Goal: Information Seeking & Learning: Learn about a topic

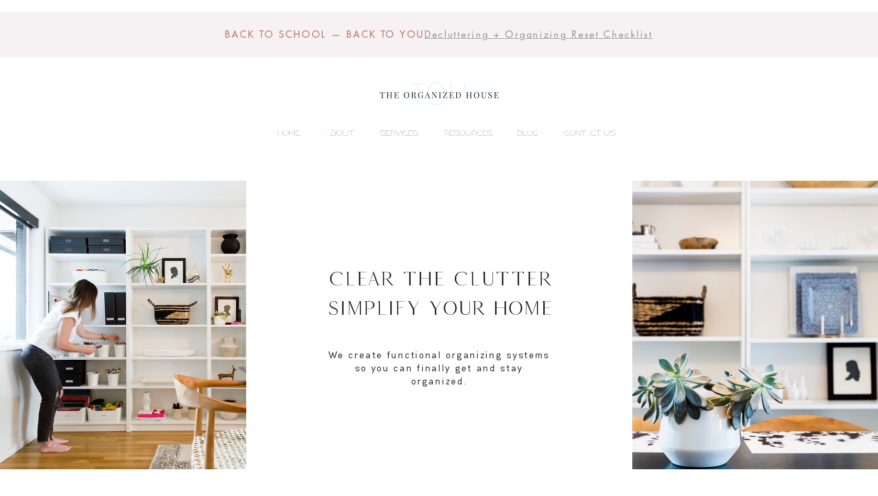
click at [403, 137] on p "SERVICES" at bounding box center [399, 133] width 48 height 16
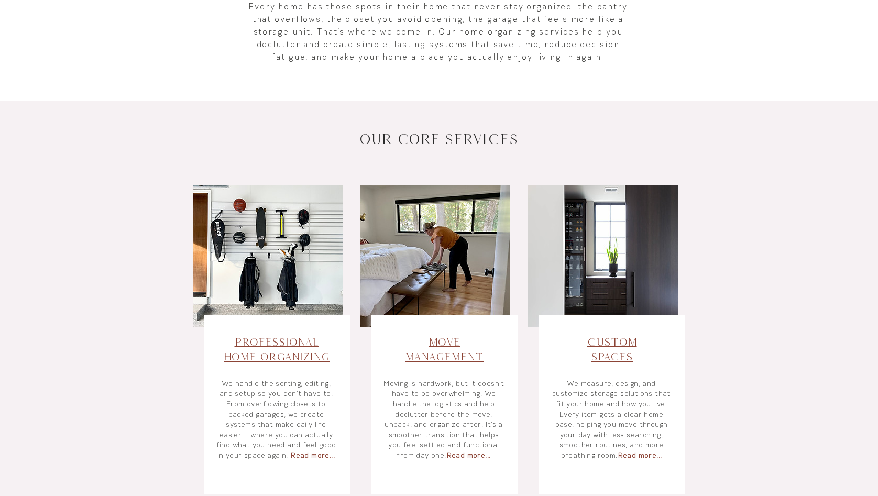
scroll to position [270, 0]
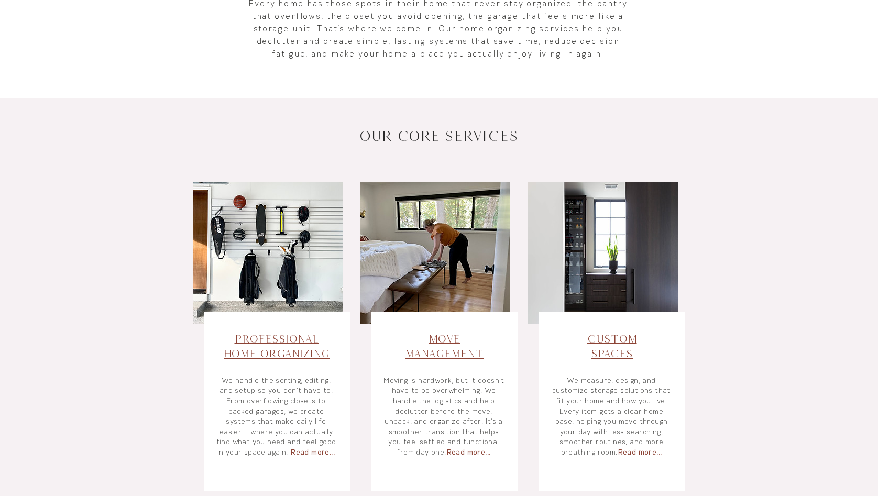
click at [444, 355] on span "Move Management​" at bounding box center [444, 346] width 79 height 27
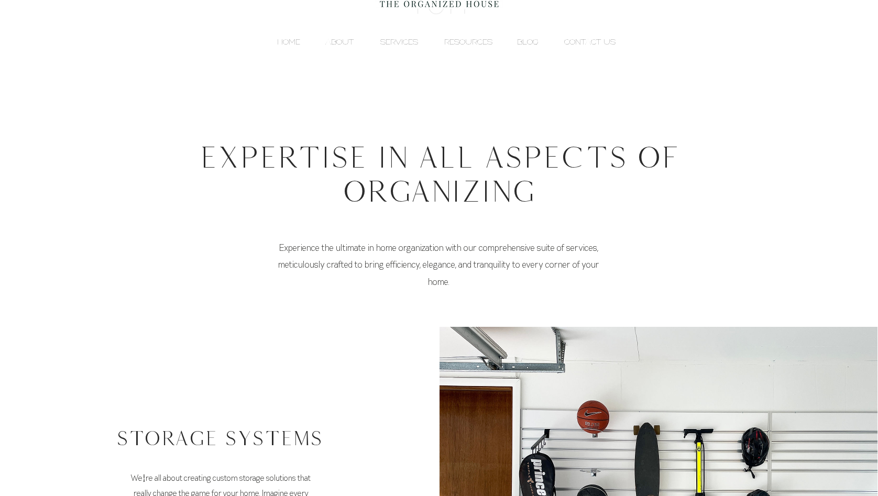
scroll to position [222, 0]
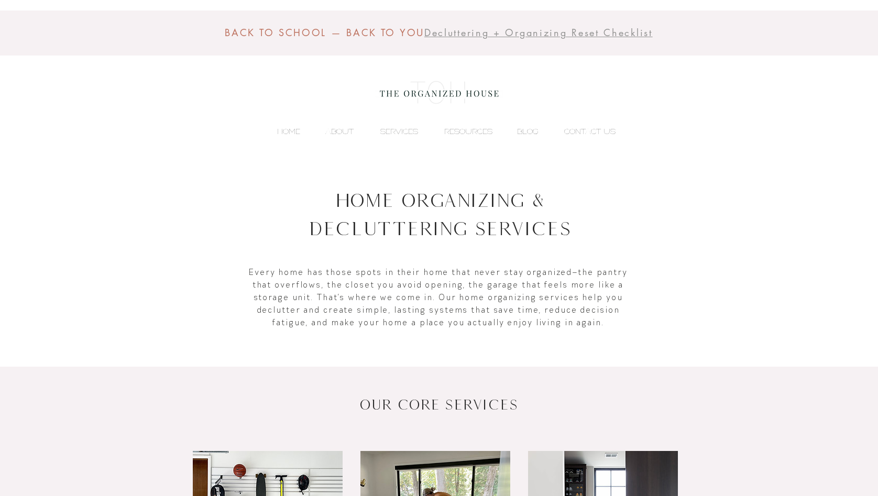
scroll to position [1, 0]
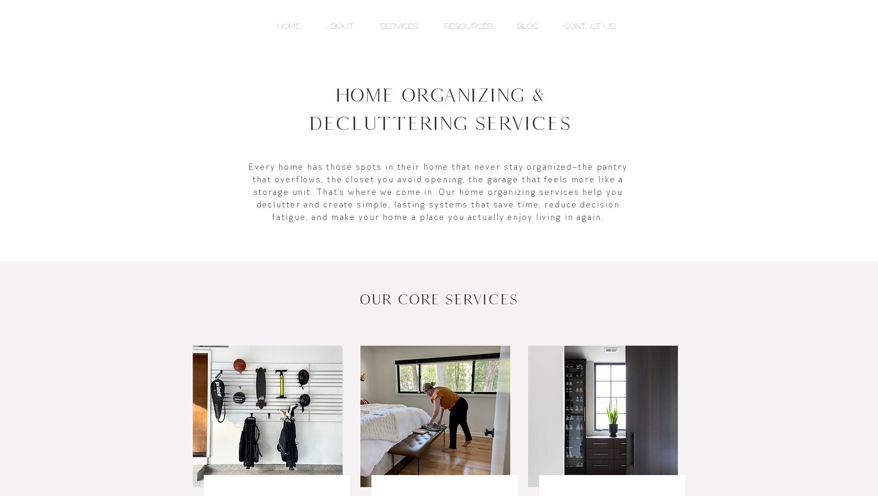
scroll to position [269, 0]
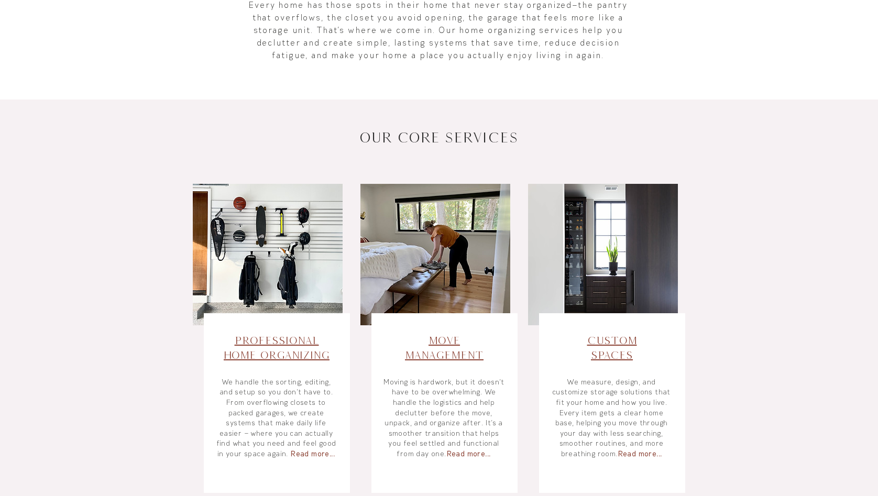
click at [450, 353] on span "Move Management​" at bounding box center [444, 347] width 79 height 27
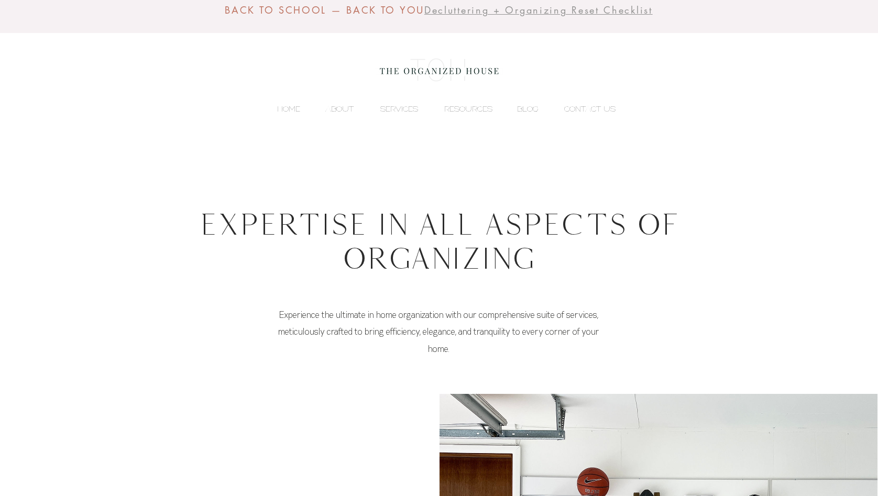
scroll to position [26, 0]
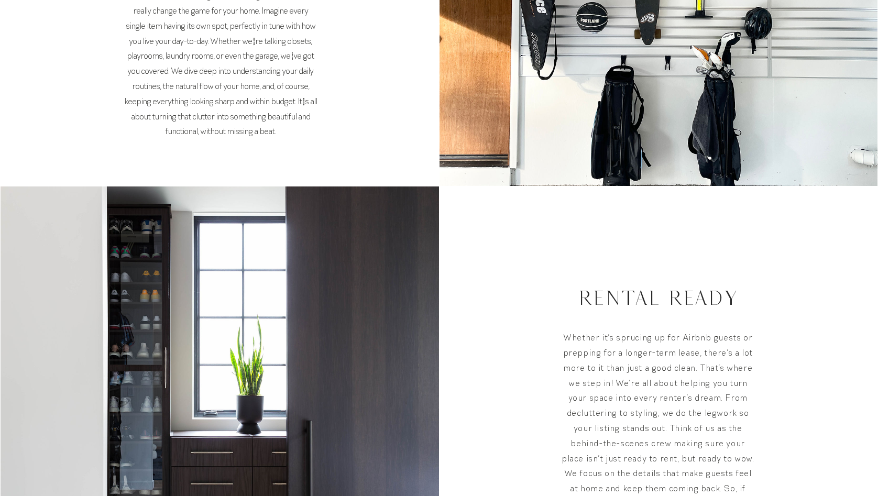
scroll to position [349, 0]
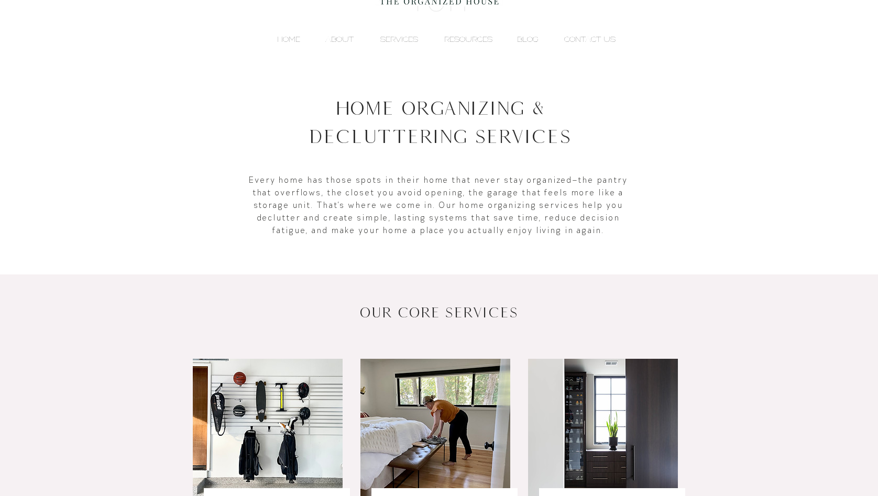
scroll to position [173, 0]
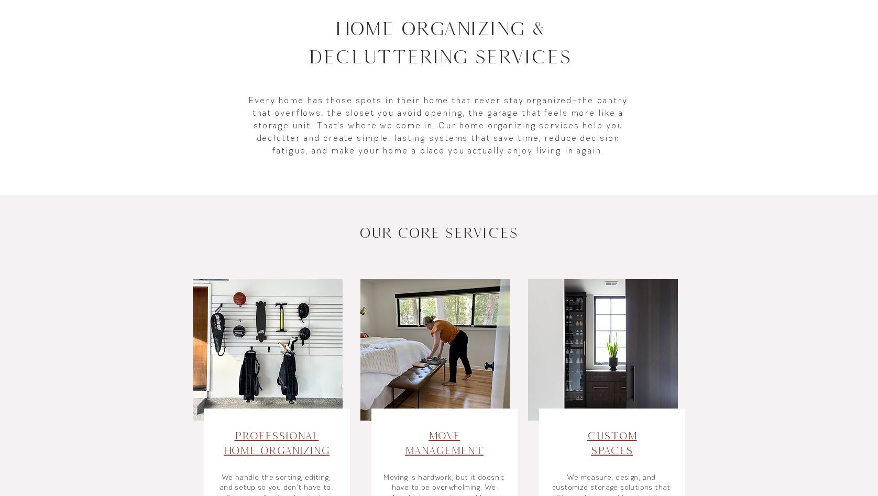
click at [442, 432] on span "Move Management​" at bounding box center [444, 443] width 79 height 27
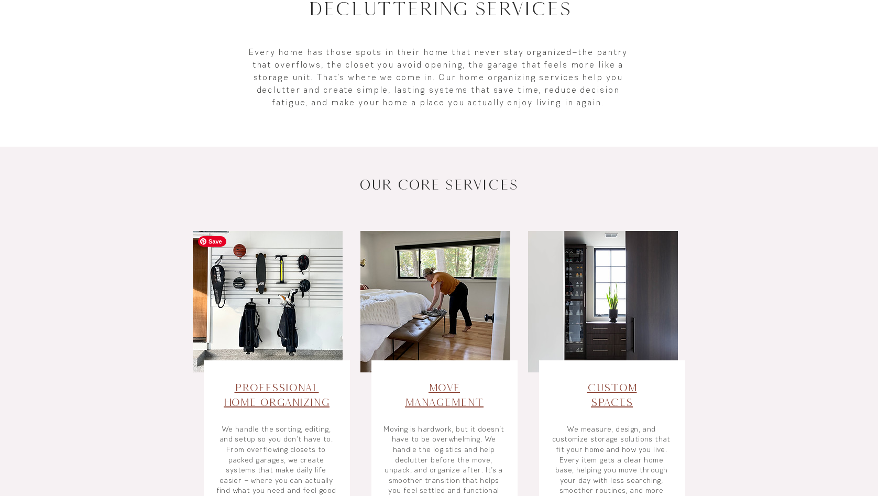
scroll to position [350, 0]
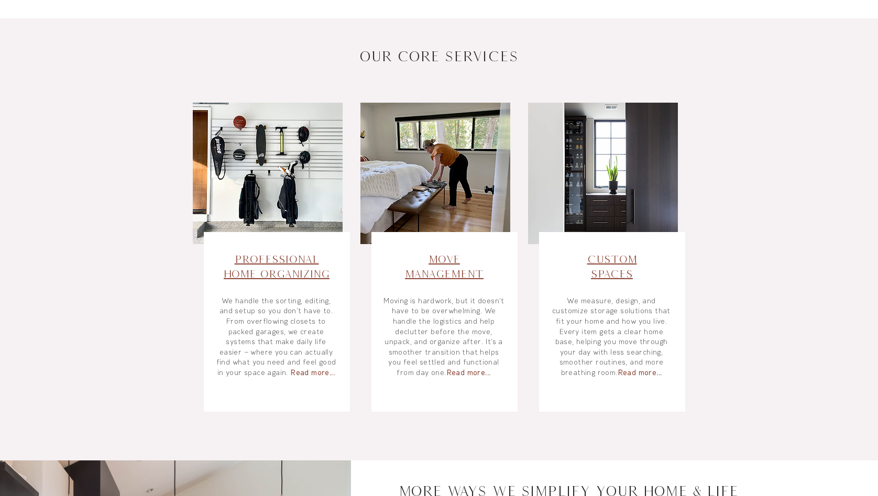
click at [431, 272] on span "Move Management​" at bounding box center [444, 266] width 79 height 27
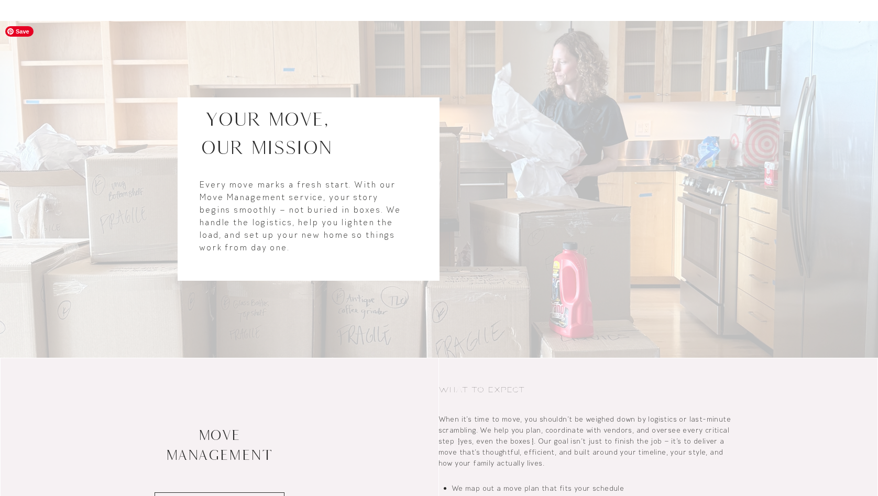
scroll to position [102, 0]
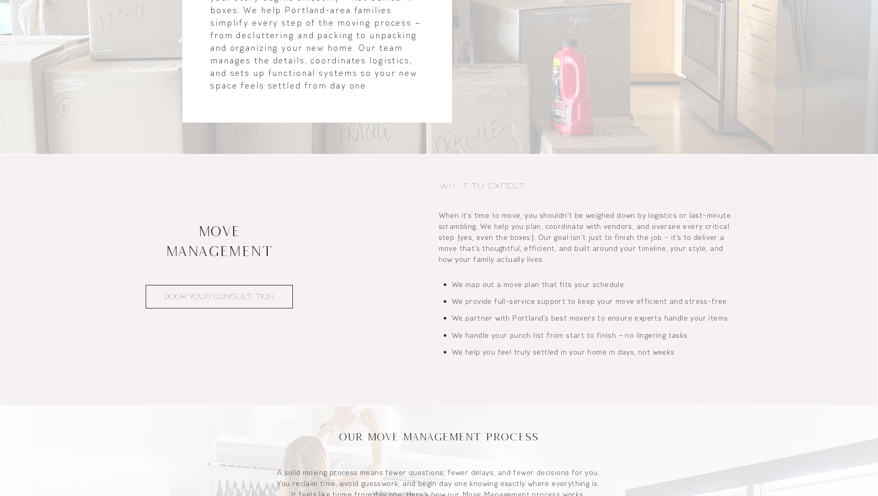
scroll to position [361, 0]
